Goal: Task Accomplishment & Management: Manage account settings

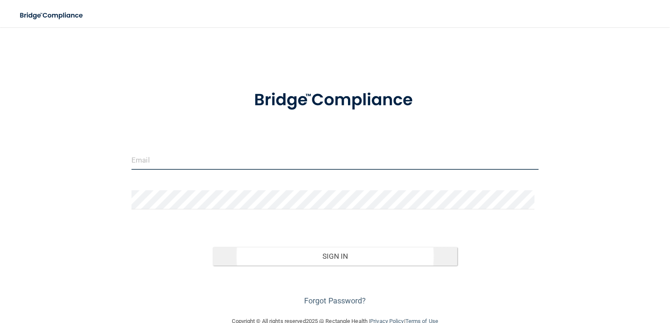
type input "[EMAIL_ADDRESS][DOMAIN_NAME]"
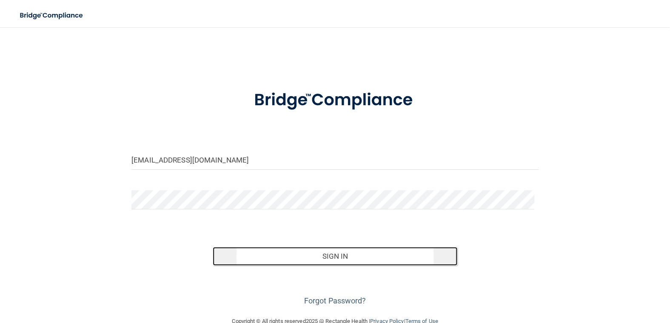
click at [333, 251] on button "Sign In" at bounding box center [335, 256] width 244 height 19
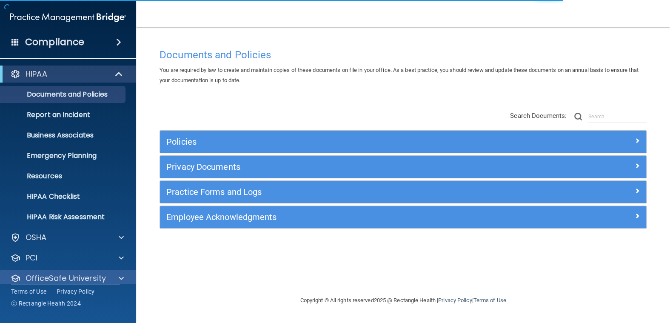
scroll to position [30, 0]
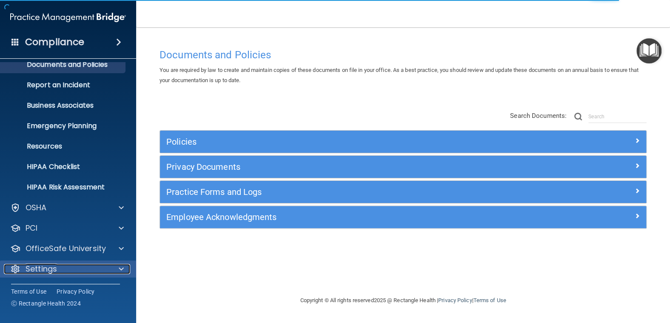
click at [120, 268] on span at bounding box center [121, 269] width 5 height 10
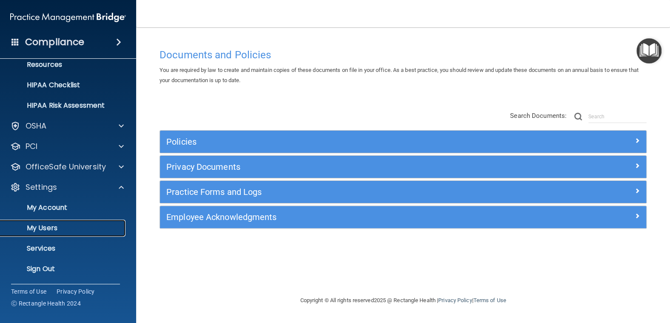
click at [49, 225] on p "My Users" at bounding box center [64, 228] width 116 height 9
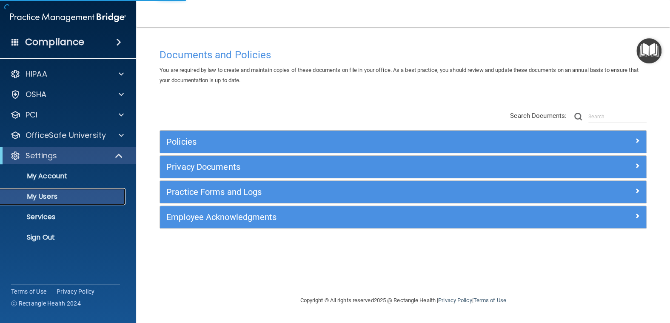
select select "20"
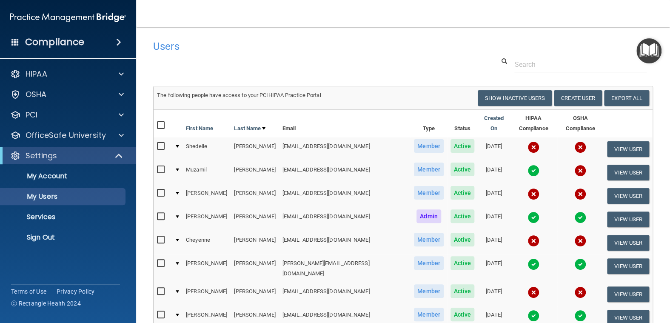
click at [160, 143] on input "checkbox" at bounding box center [162, 146] width 10 height 7
checkbox input "true"
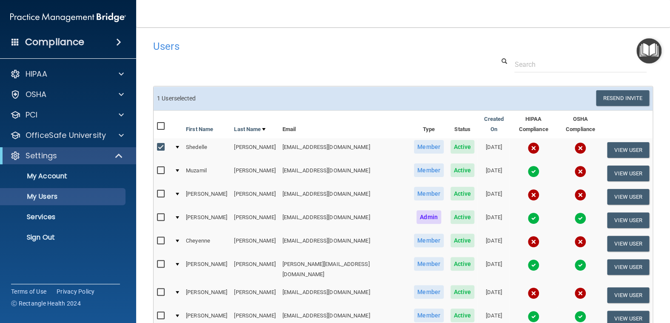
click at [160, 167] on input "checkbox" at bounding box center [162, 170] width 10 height 7
checkbox input "true"
click at [158, 191] on input "checkbox" at bounding box center [162, 194] width 10 height 7
checkbox input "true"
click at [161, 237] on input "checkbox" at bounding box center [162, 240] width 10 height 7
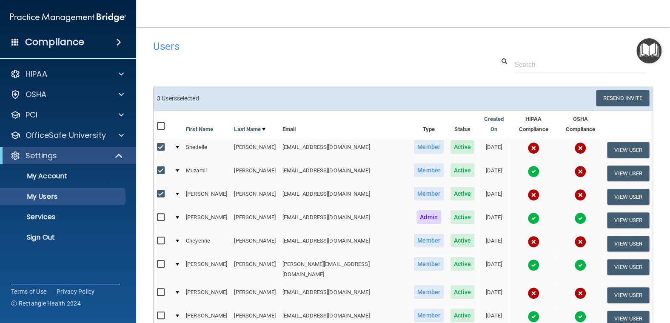
checkbox input "true"
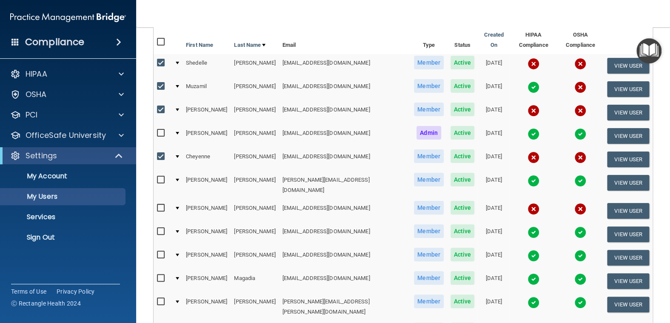
scroll to position [85, 0]
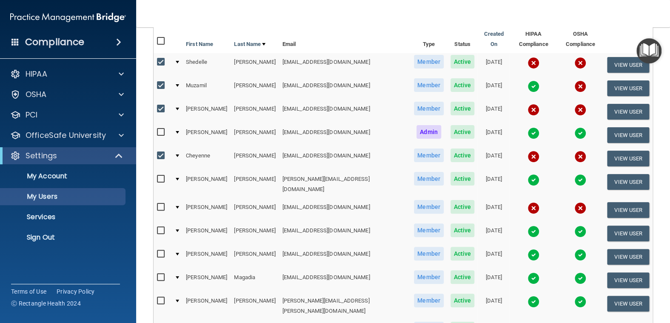
click at [160, 204] on input "checkbox" at bounding box center [162, 207] width 10 height 7
checkbox input "true"
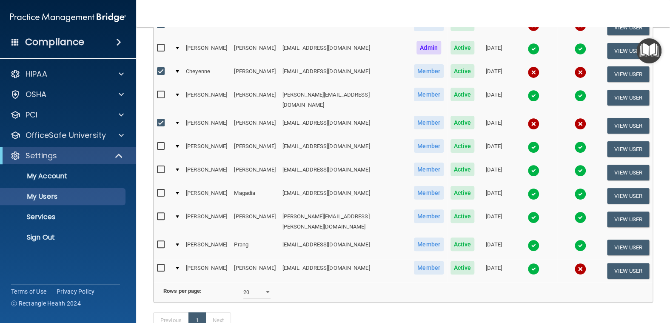
scroll to position [170, 0]
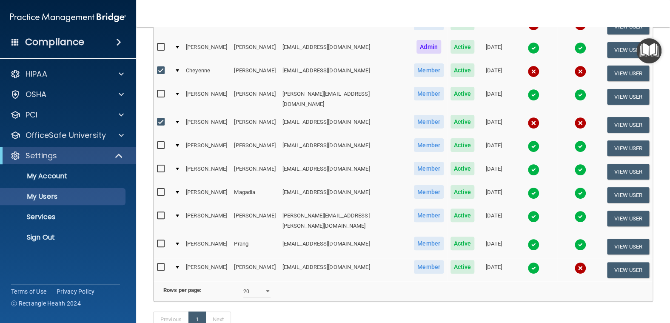
click at [161, 264] on input "checkbox" at bounding box center [162, 267] width 10 height 7
checkbox input "true"
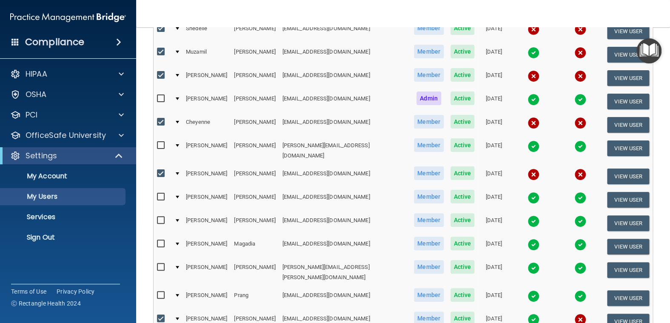
scroll to position [0, 0]
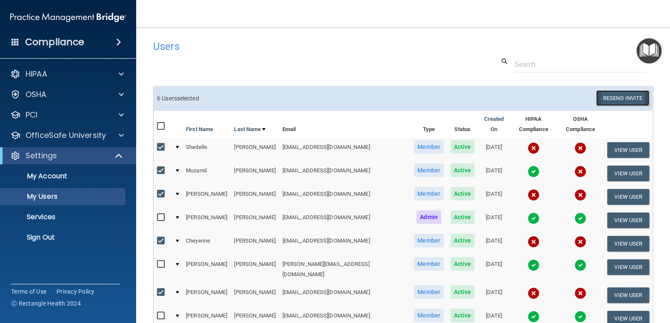
click at [615, 98] on button "Resend Invite" at bounding box center [622, 98] width 53 height 16
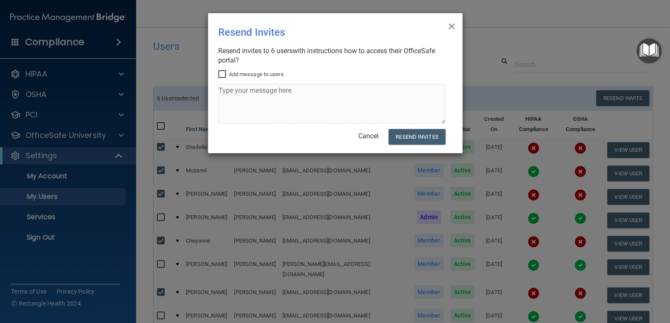
click at [220, 73] on input "Add message to users" at bounding box center [223, 74] width 10 height 7
checkbox input "true"
click at [226, 90] on textarea at bounding box center [331, 104] width 227 height 40
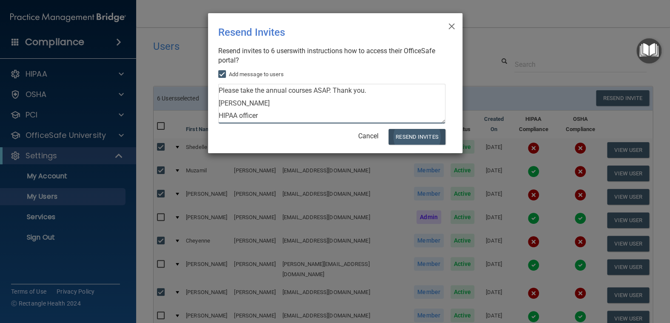
type textarea "Please take the annual courses ASAP. Thank you. [PERSON_NAME] HIPAA officer"
click at [414, 133] on button "Resend Invites" at bounding box center [416, 137] width 57 height 16
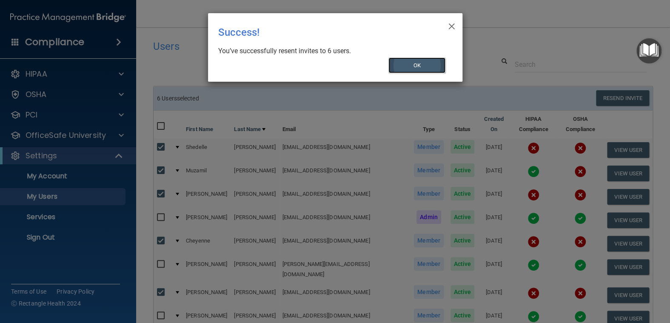
click at [428, 65] on button "OK" at bounding box center [416, 65] width 57 height 16
